Goal: Information Seeking & Learning: Compare options

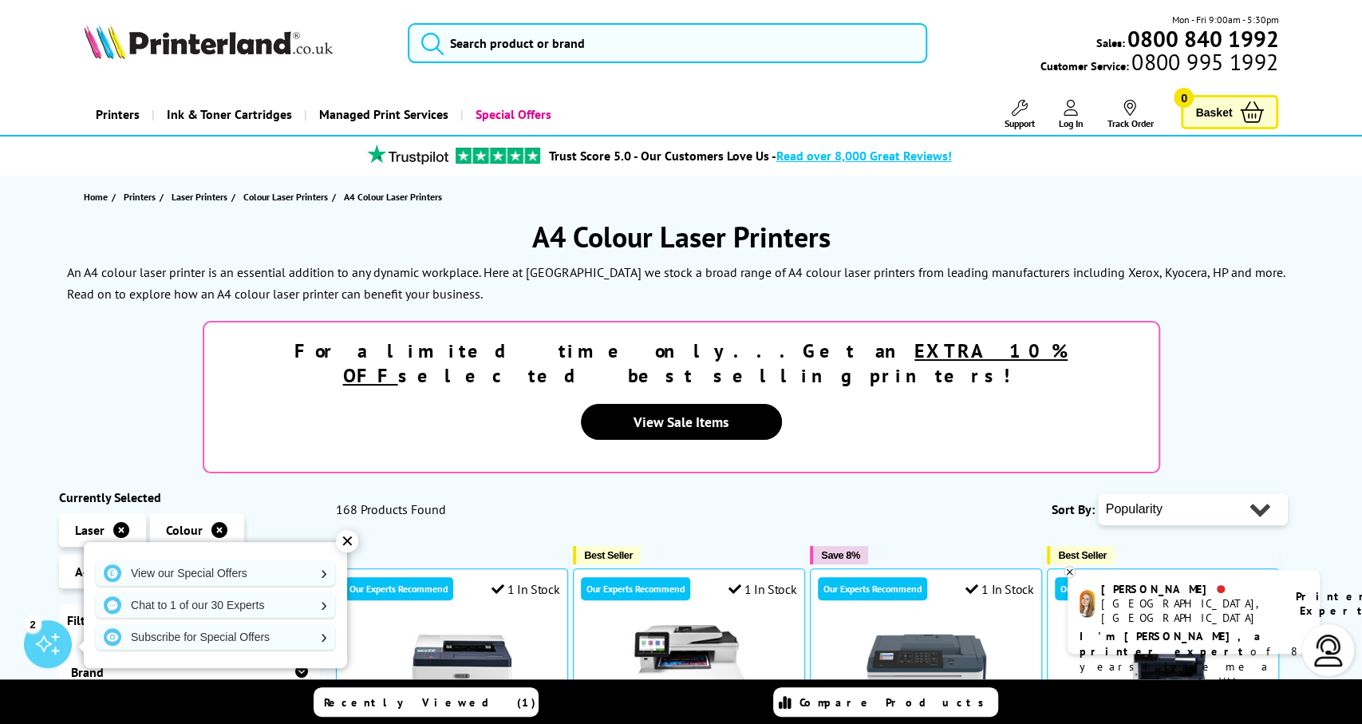
click at [347, 542] on div "✕" at bounding box center [347, 541] width 22 height 22
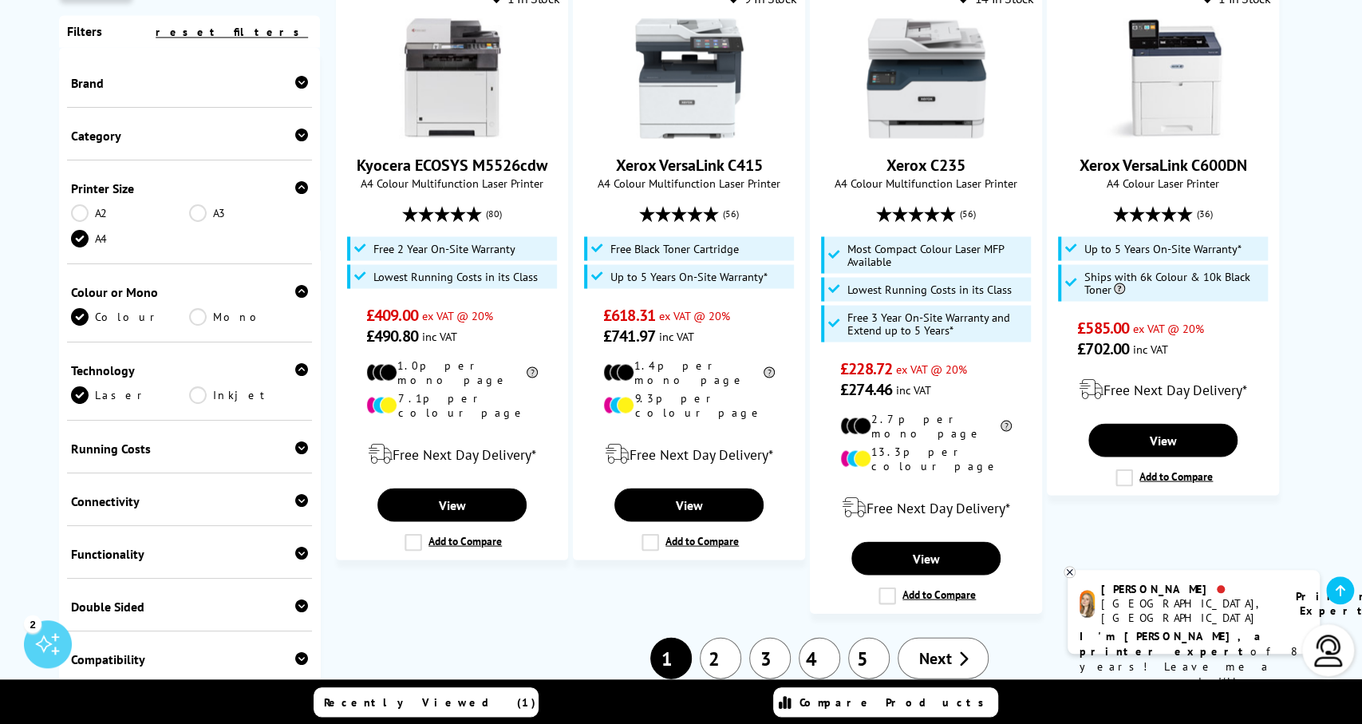
scroll to position [1972, 0]
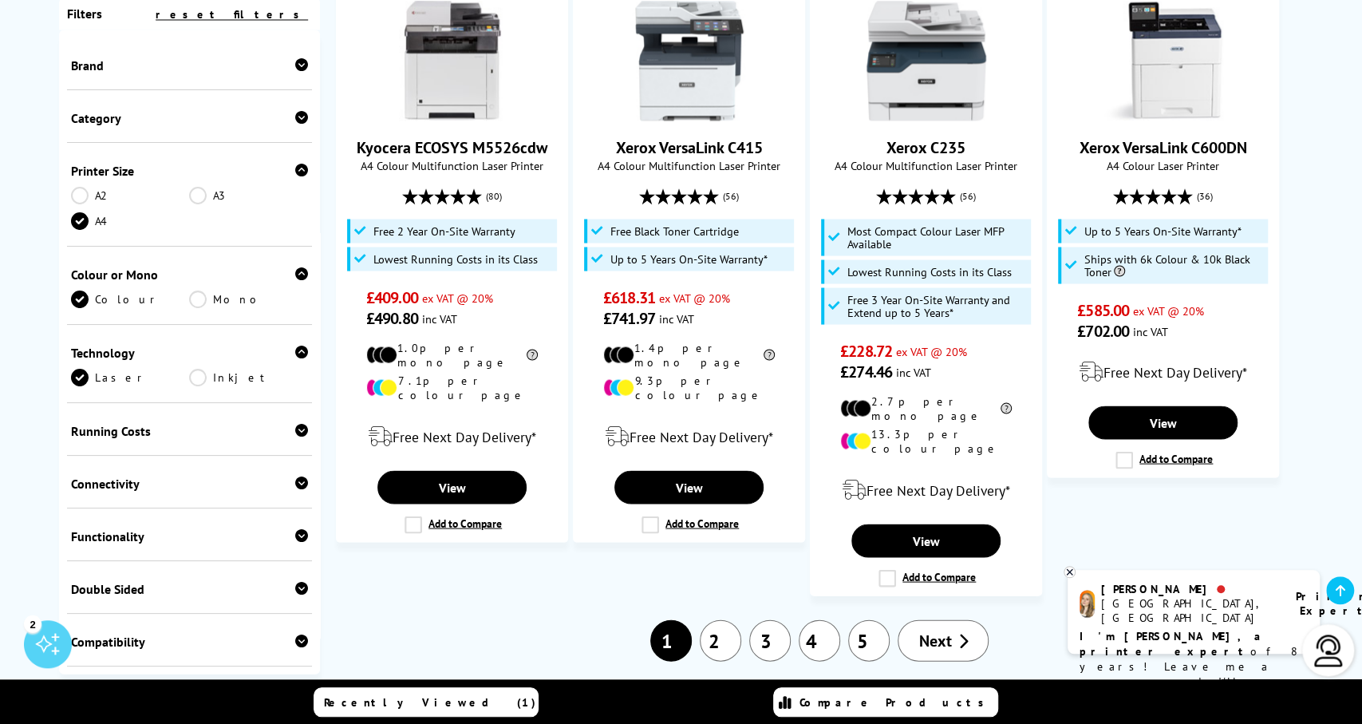
click at [302, 582] on icon at bounding box center [301, 588] width 13 height 13
click at [84, 605] on link "Print" at bounding box center [130, 614] width 119 height 18
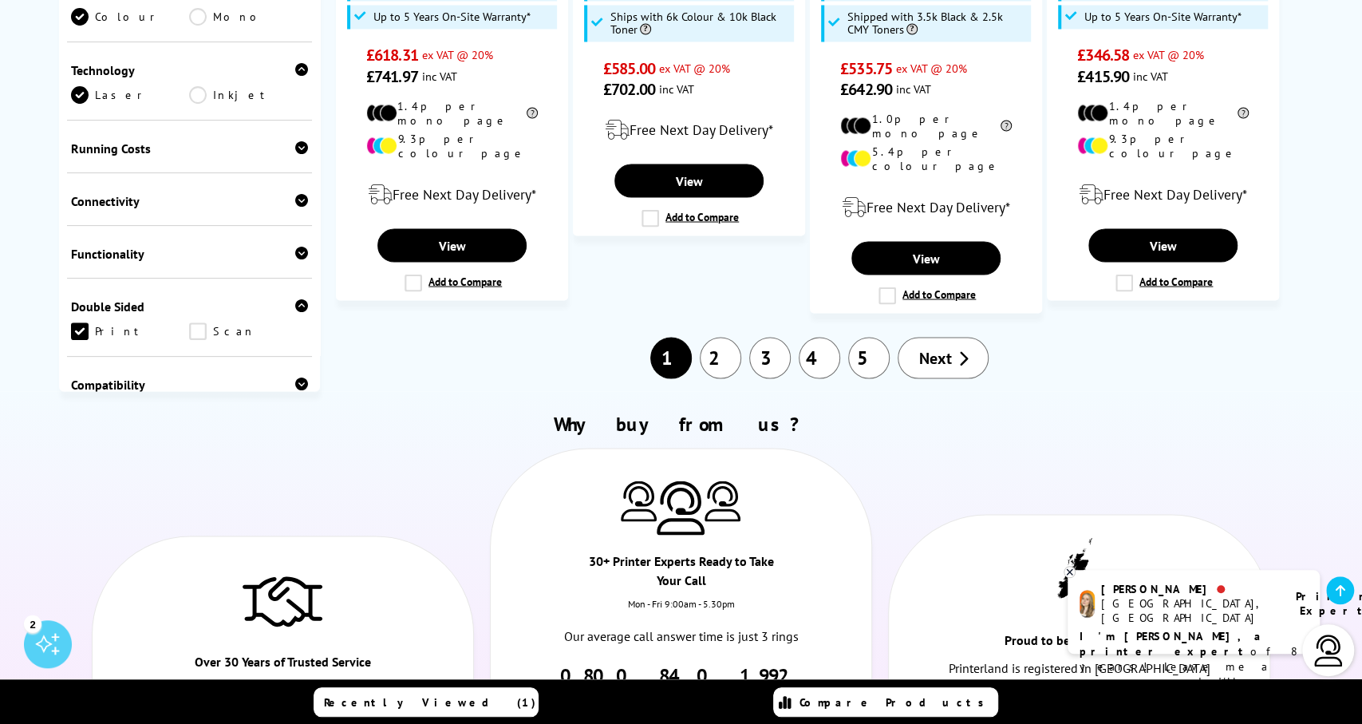
click at [201, 322] on link "Scan" at bounding box center [248, 331] width 119 height 18
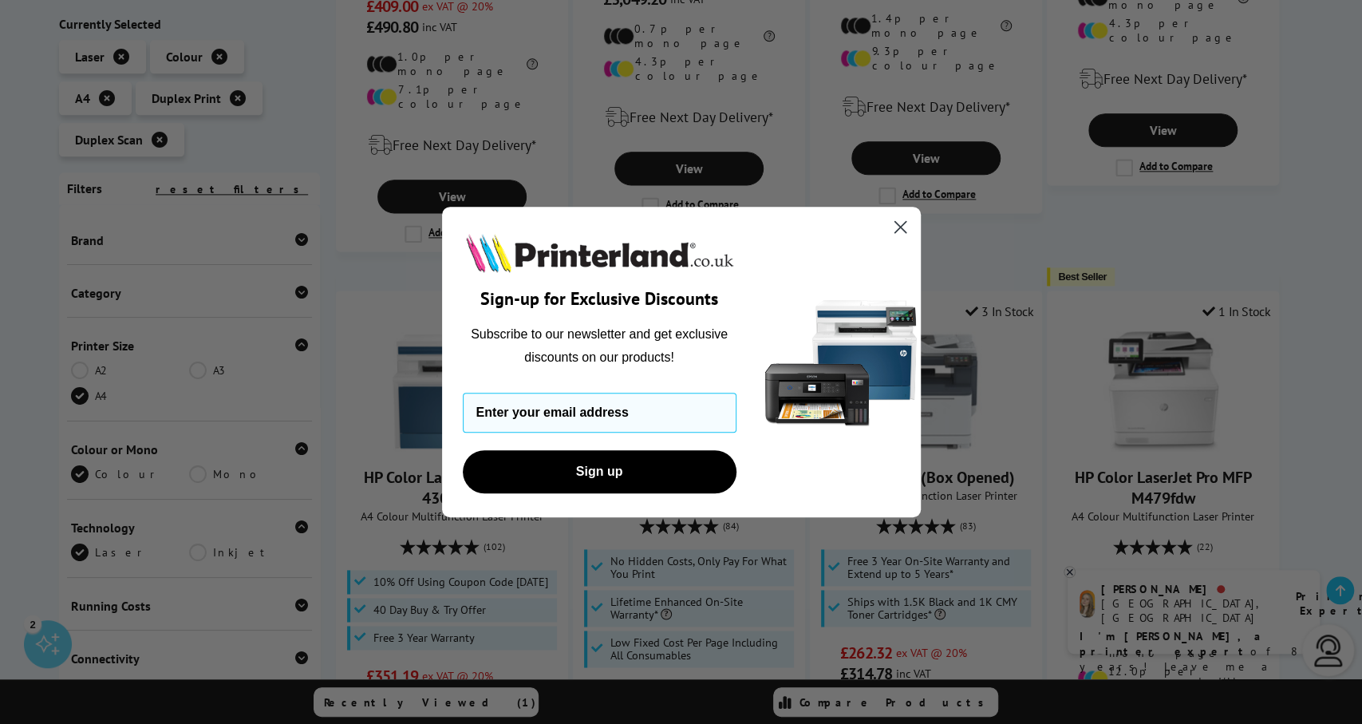
scroll to position [1344, 0]
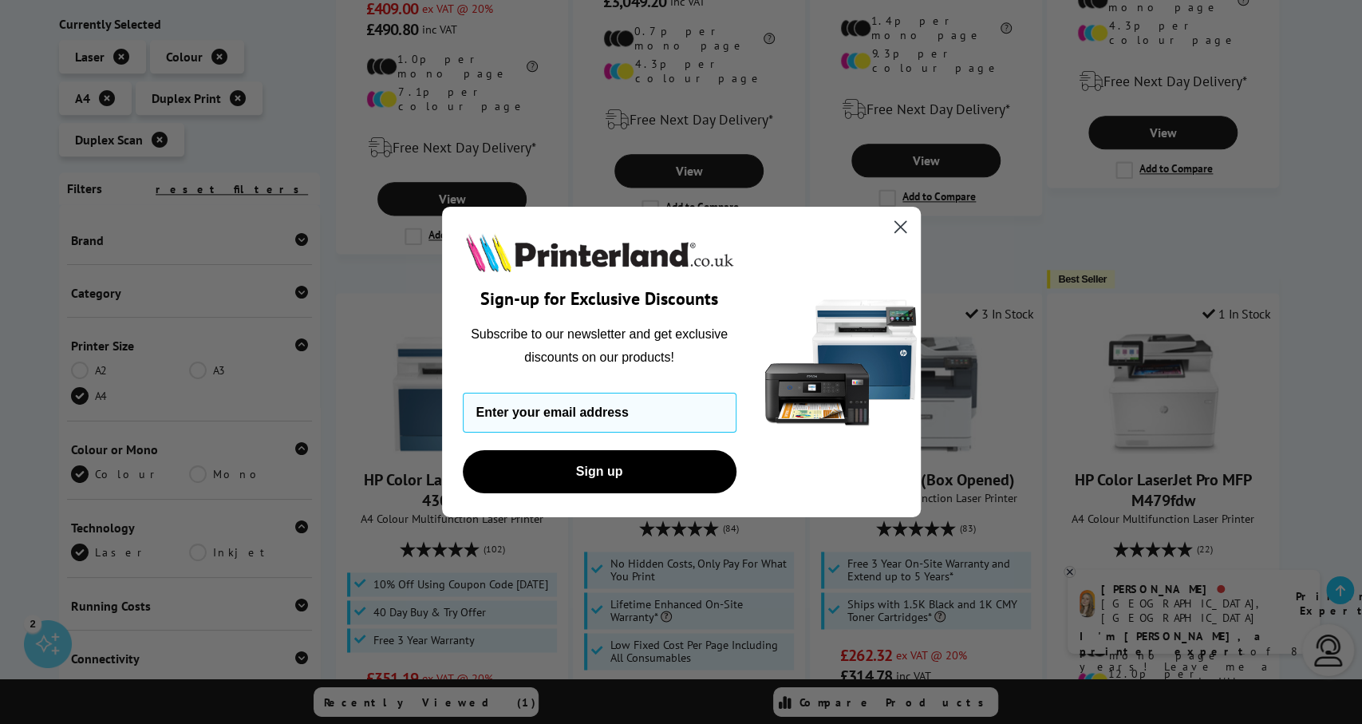
click at [897, 224] on icon "Close dialog" at bounding box center [899, 227] width 11 height 11
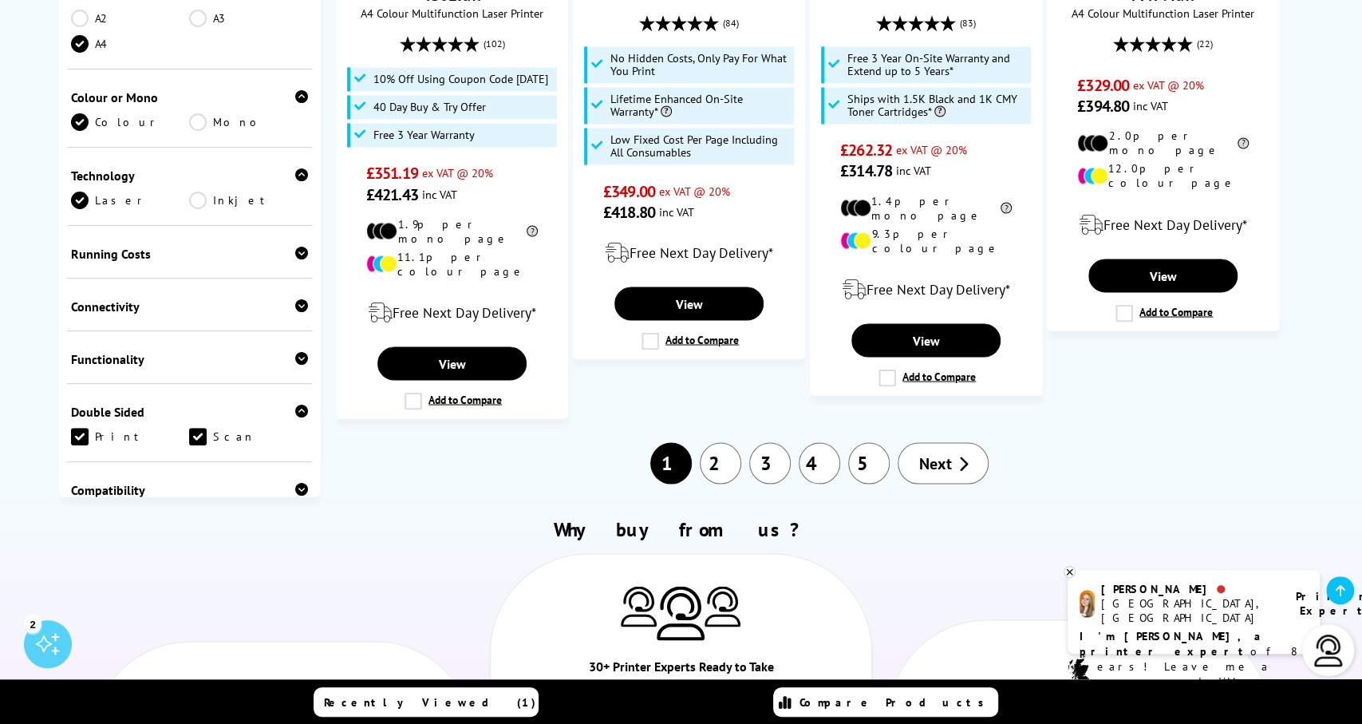
scroll to position [1863, 0]
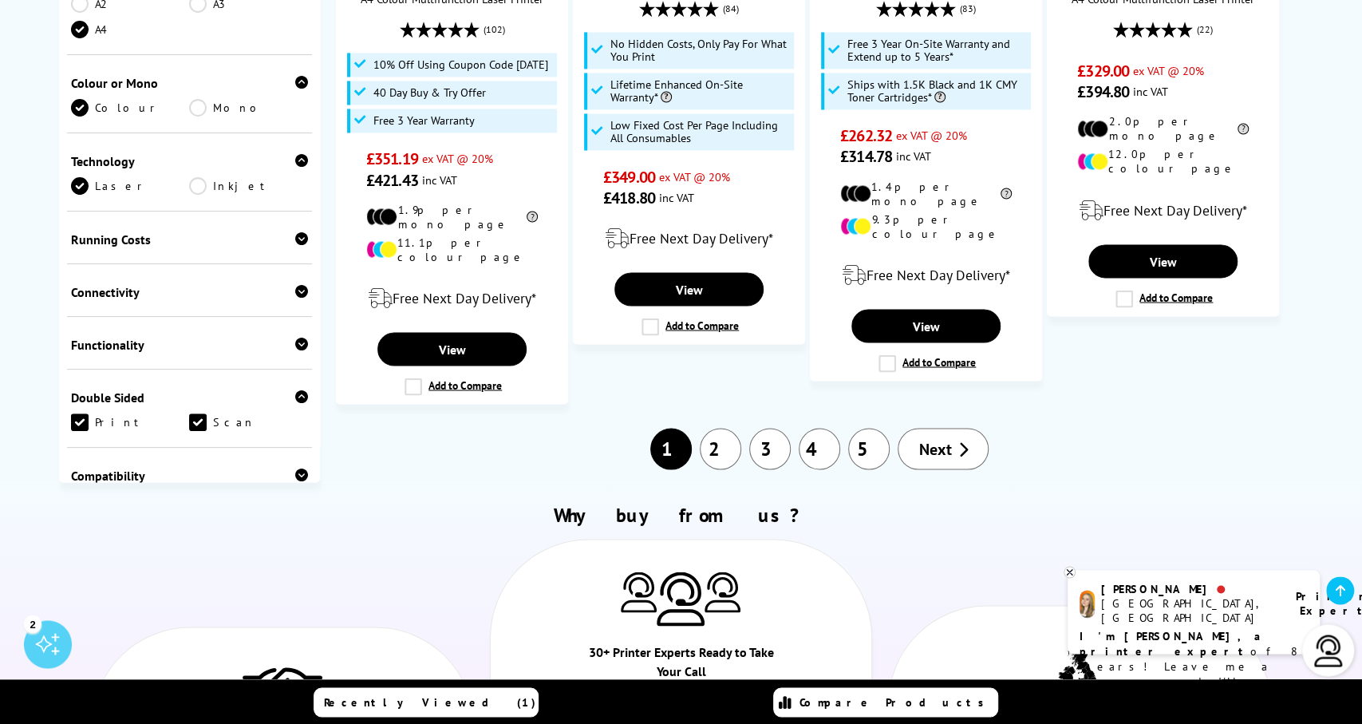
click at [942, 438] on span "Next" at bounding box center [934, 448] width 33 height 21
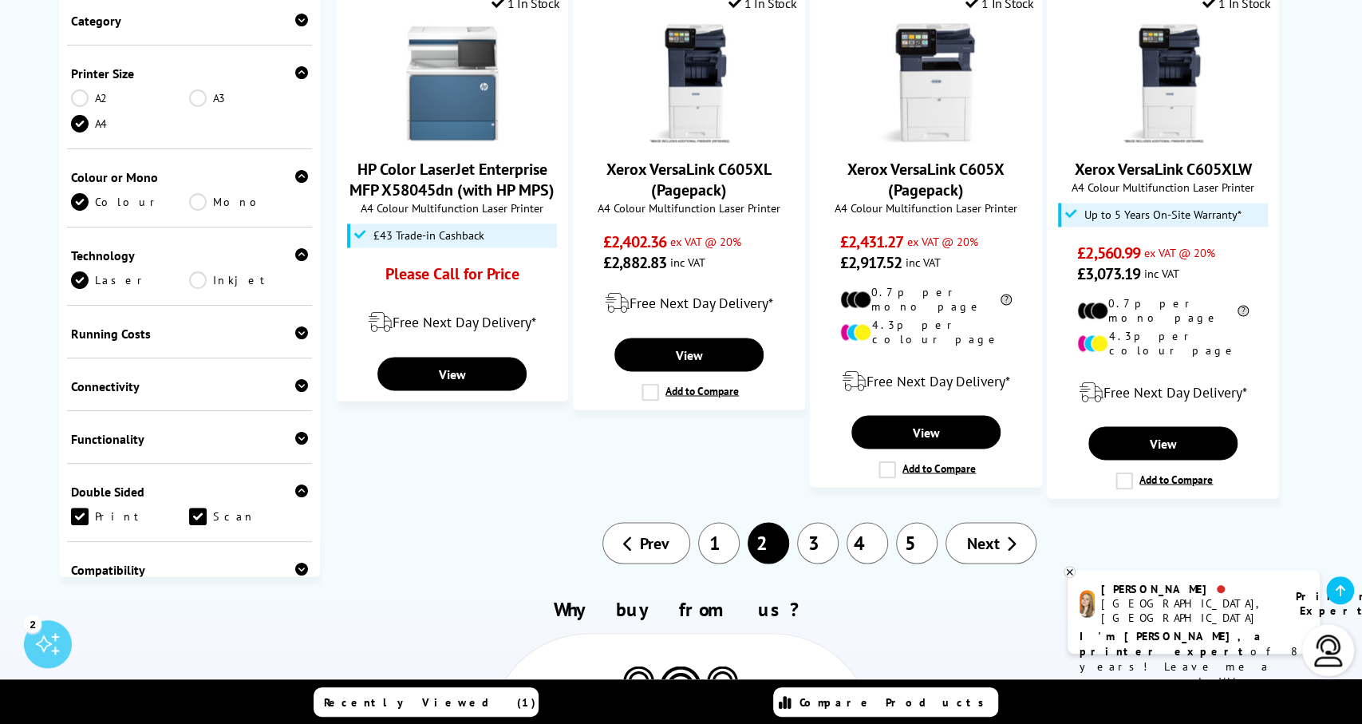
scroll to position [1701, 0]
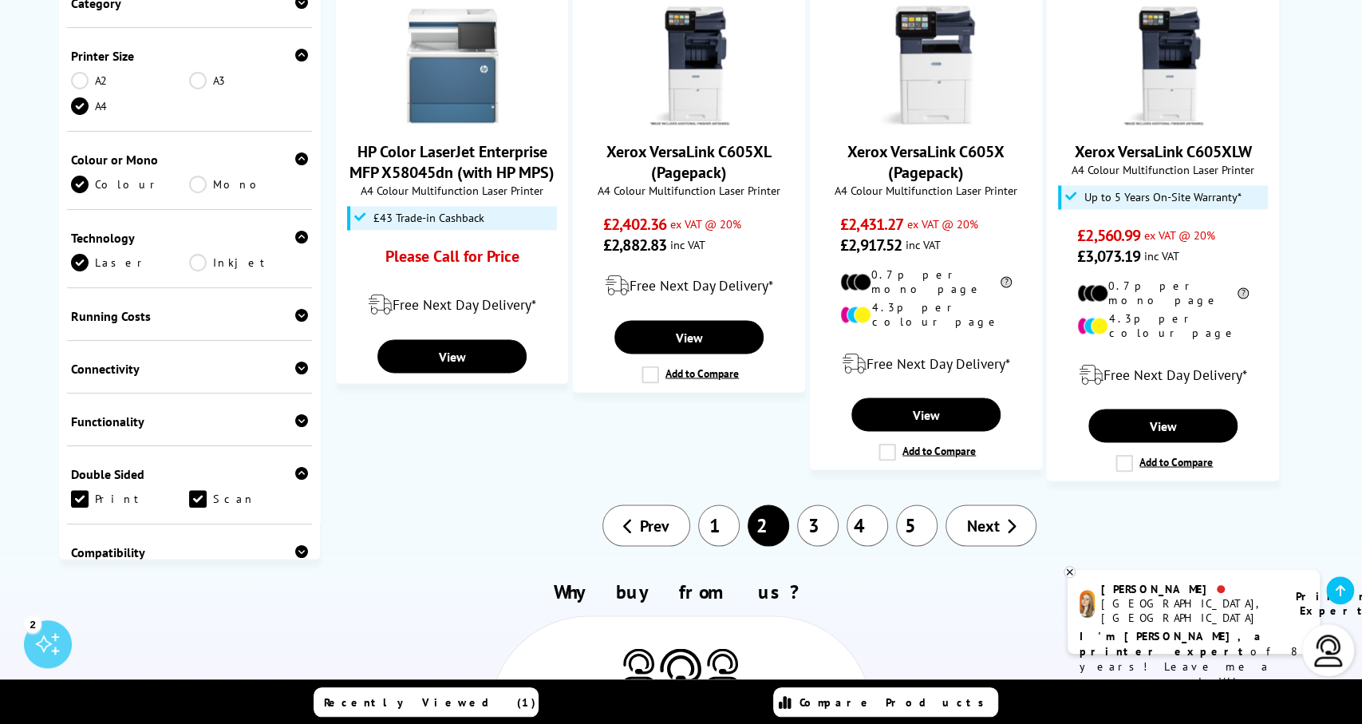
click at [821, 504] on link "3" at bounding box center [817, 524] width 41 height 41
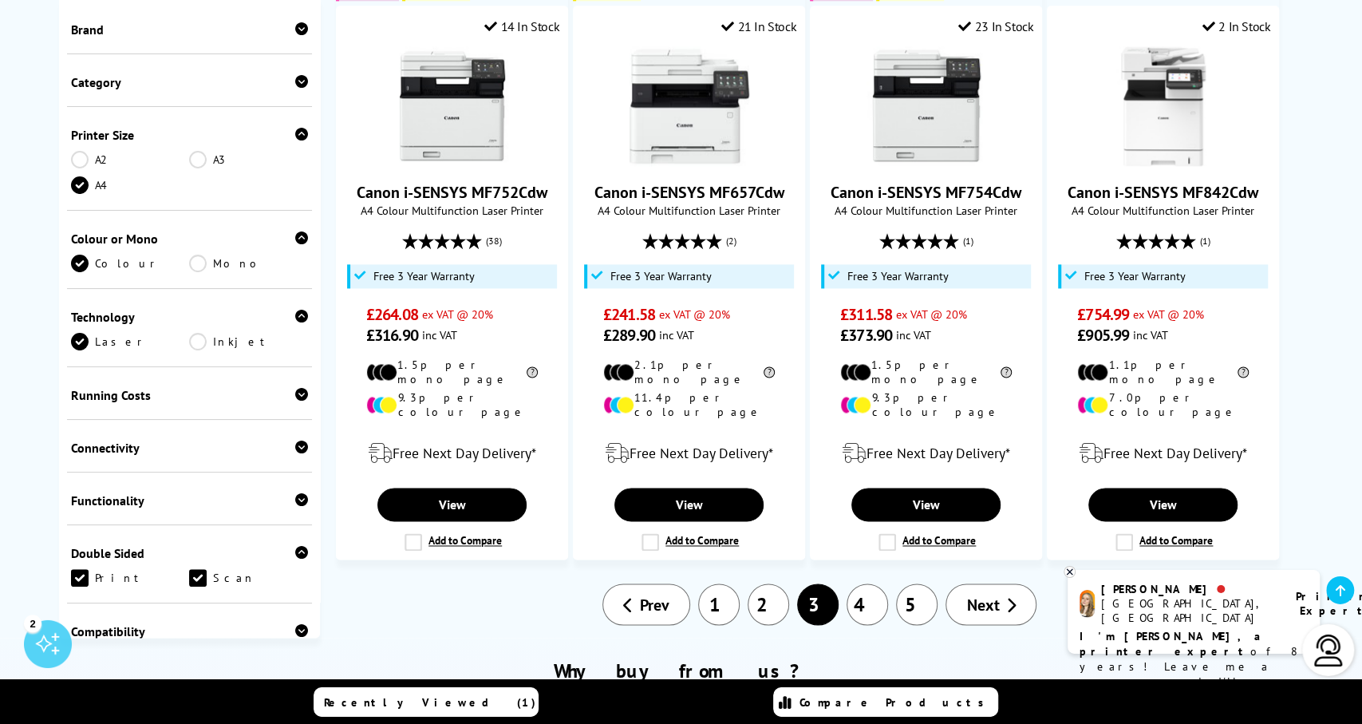
scroll to position [1463, 0]
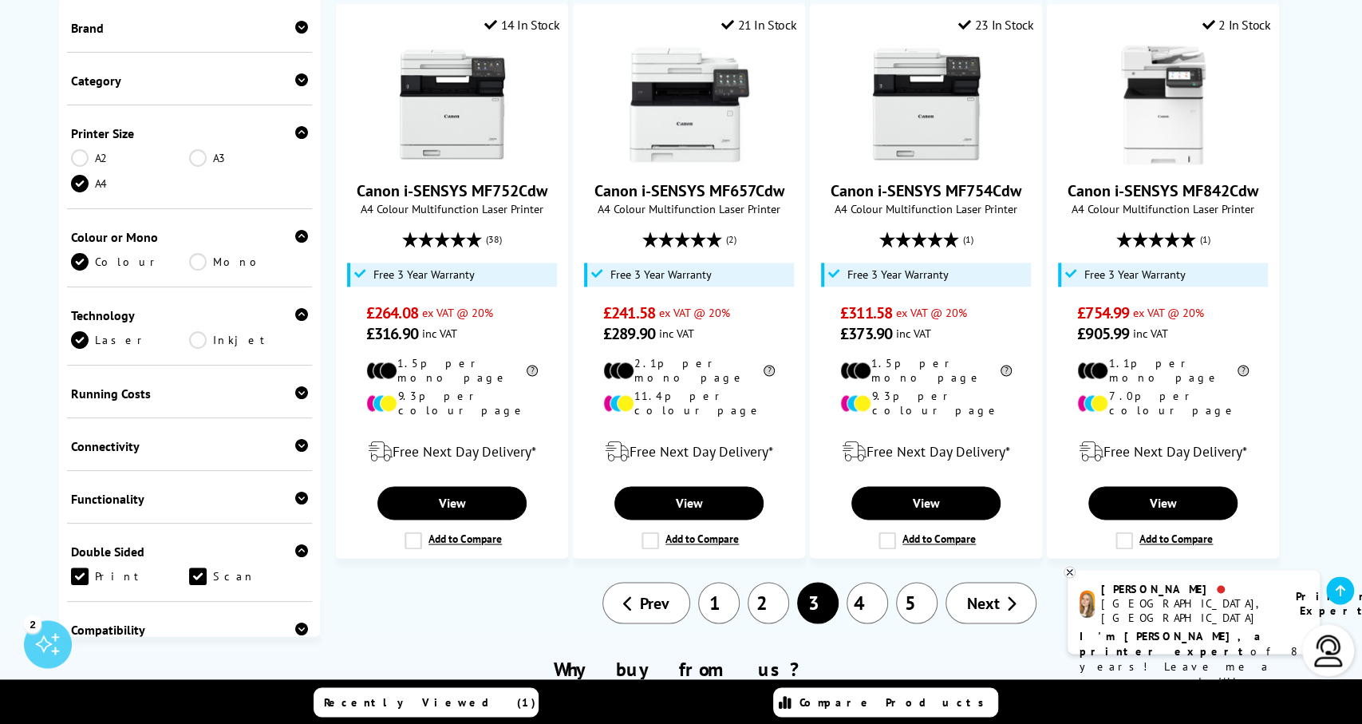
click at [867, 582] on link "4" at bounding box center [866, 602] width 41 height 41
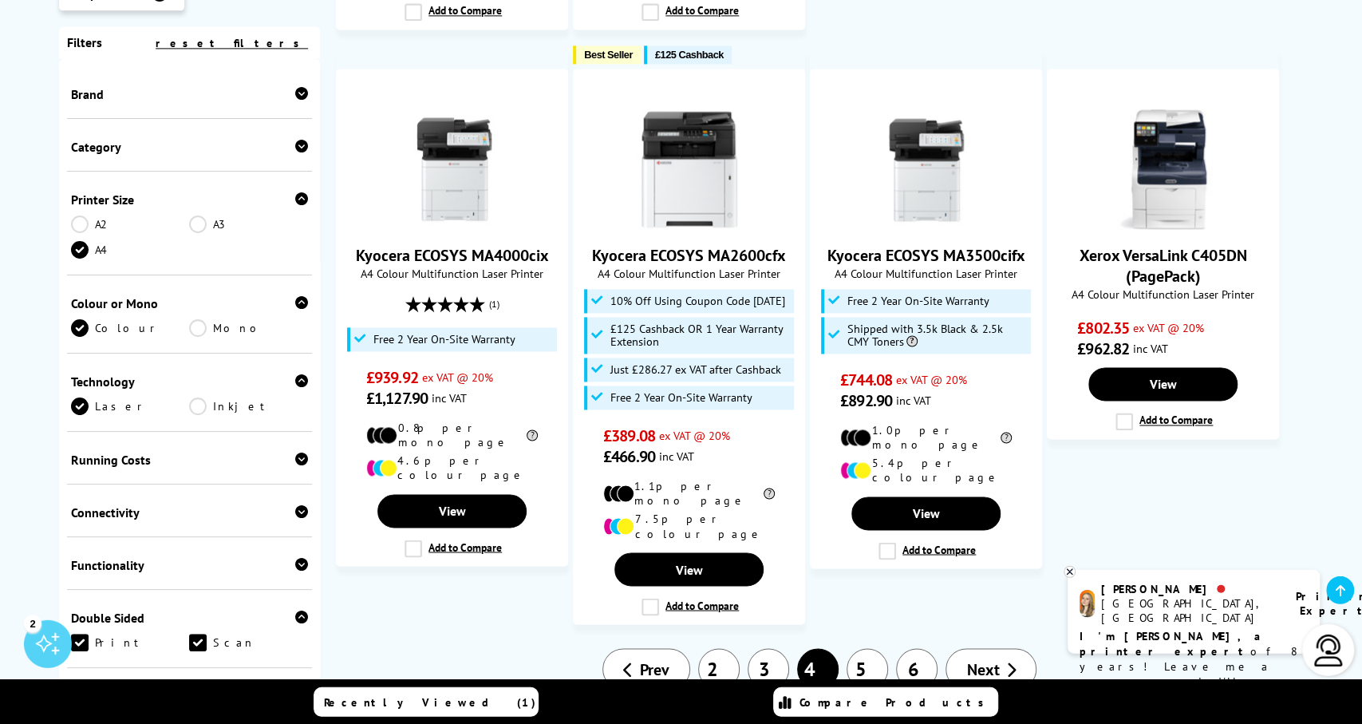
scroll to position [1587, 0]
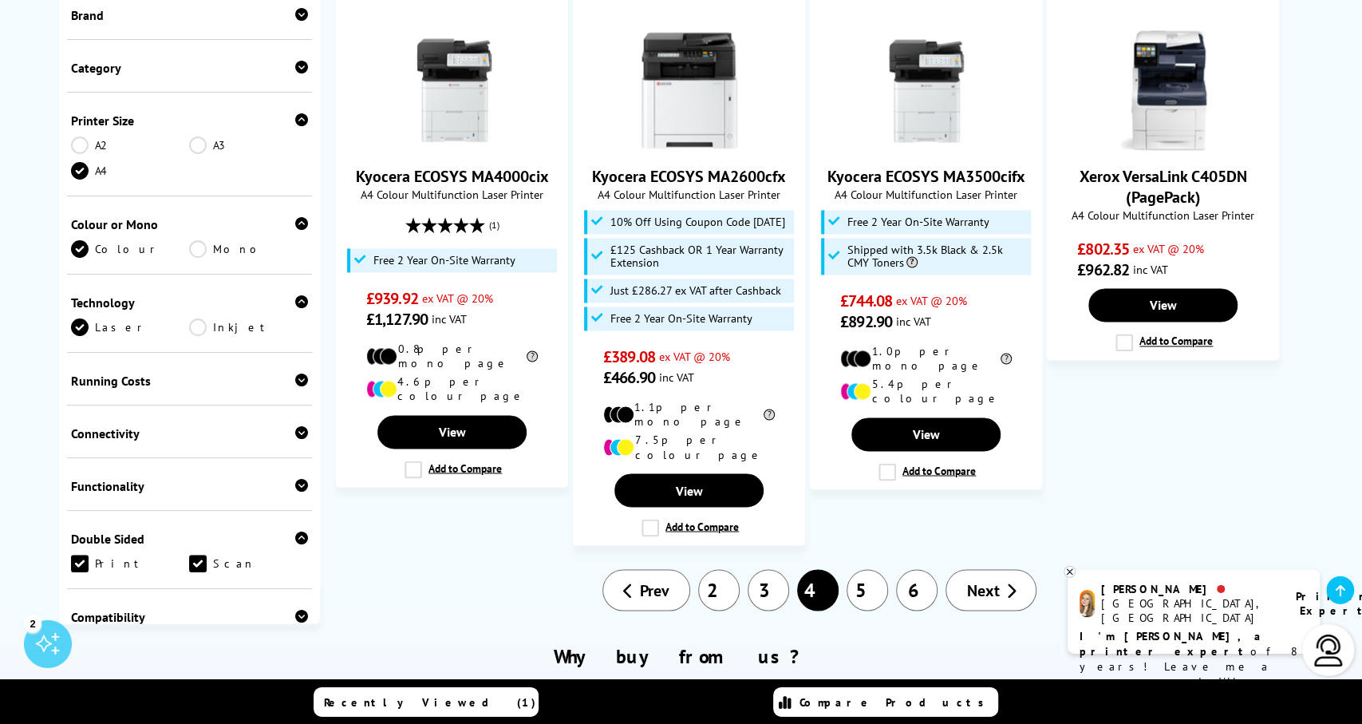
click at [866, 570] on link "5" at bounding box center [866, 590] width 41 height 41
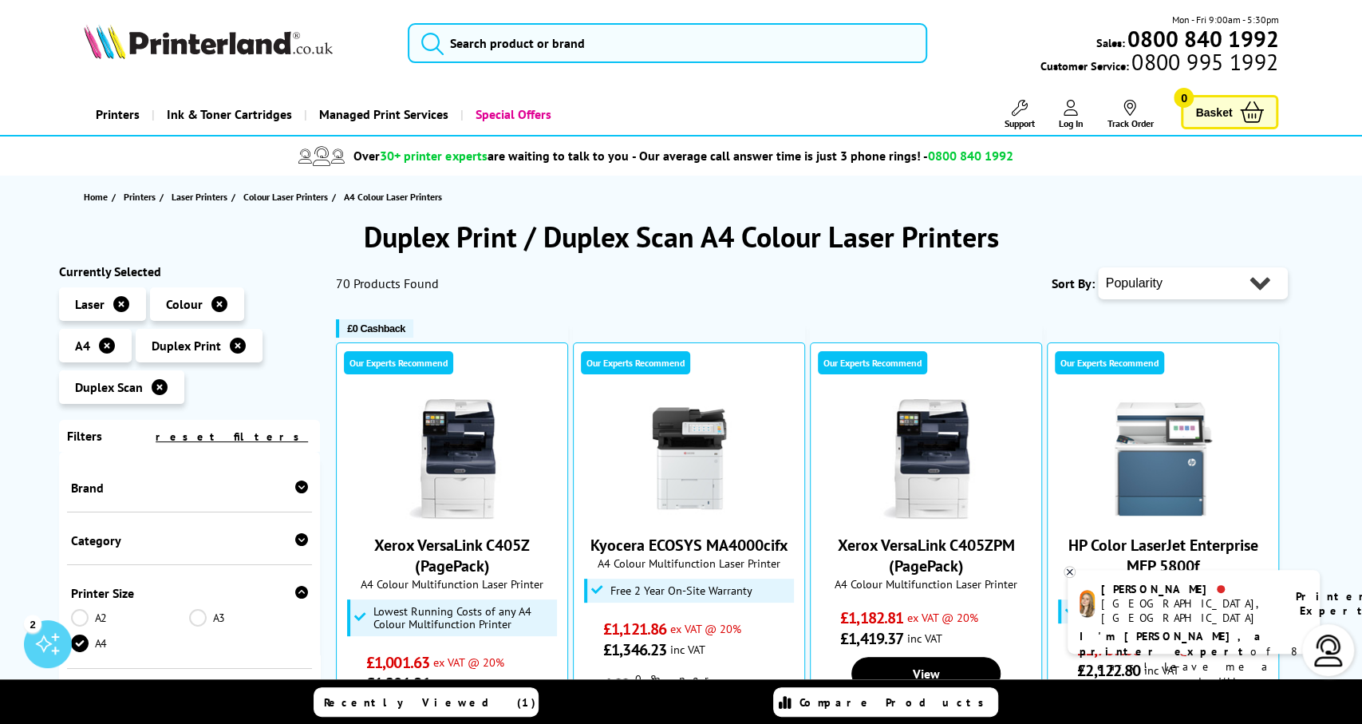
click at [866, 537] on link "Xerox VersaLink C405ZPM (PagePack)" at bounding box center [926, 554] width 177 height 41
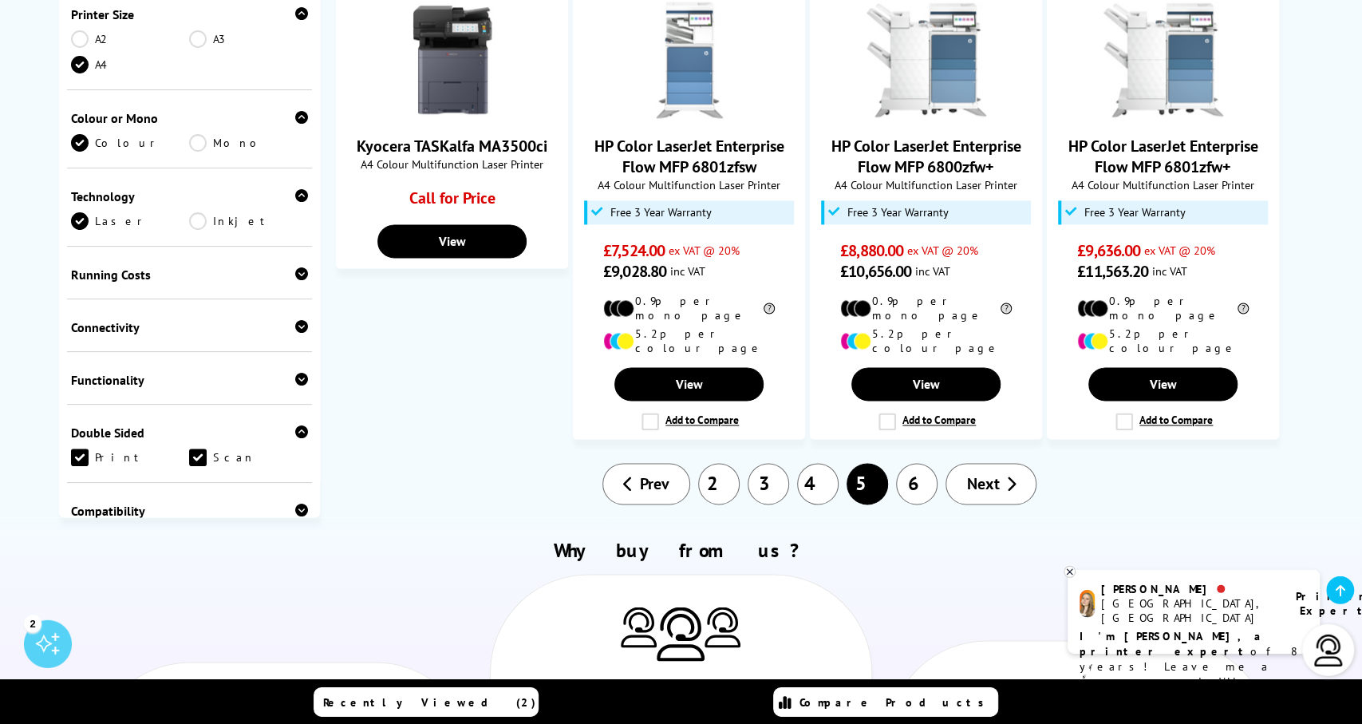
scroll to position [1504, 0]
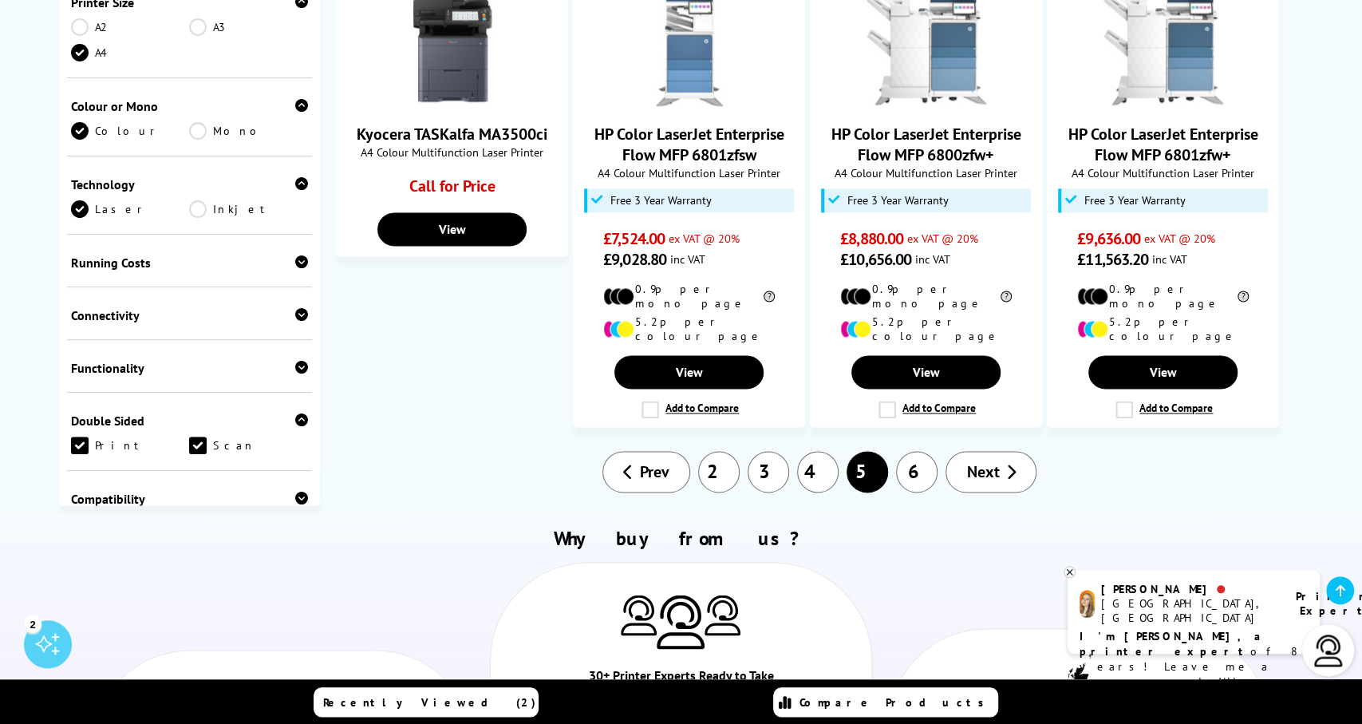
click at [918, 451] on link "6" at bounding box center [916, 471] width 41 height 41
